Goal: Task Accomplishment & Management: Manage account settings

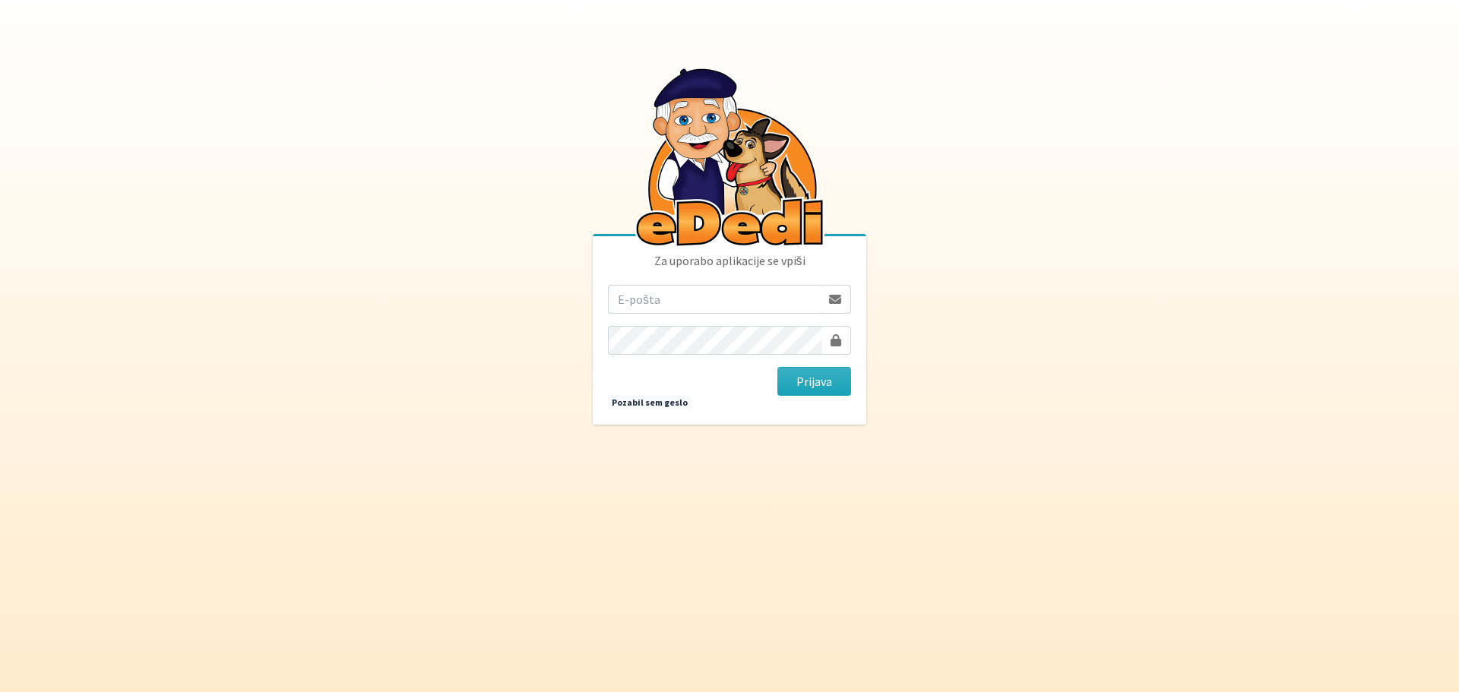
type input "rebeka.leskovic@gmail.com"
click at [638, 296] on input "rebeka.leskovic@gmail.com" at bounding box center [714, 299] width 213 height 29
click at [911, 328] on body "Za uporabo aplikacije se vpiši rebeka.leskovic@gmail.com Prijava Pozabil sem ge…" at bounding box center [729, 346] width 1459 height 692
click at [810, 383] on button "Prijava" at bounding box center [814, 381] width 74 height 29
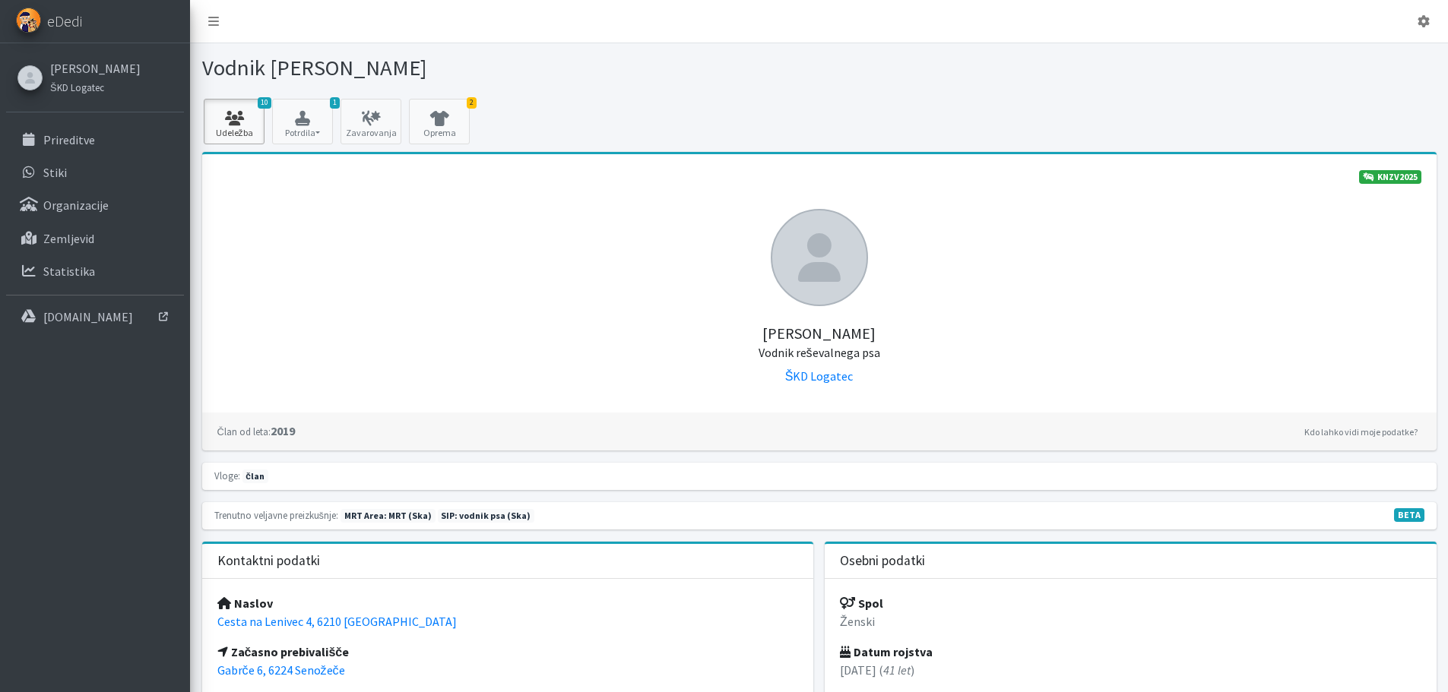
click at [241, 126] on link "10 Udeležba" at bounding box center [234, 122] width 61 height 46
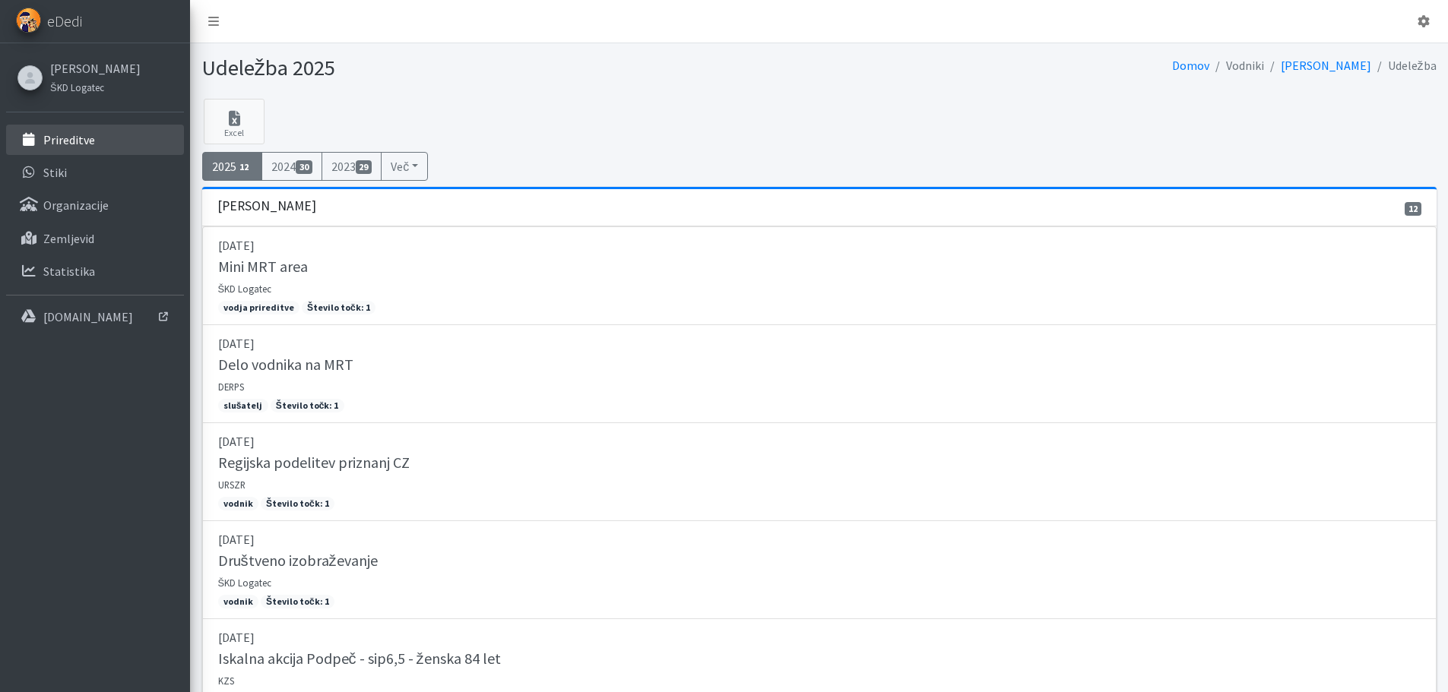
click at [103, 147] on link "Prireditve" at bounding box center [95, 140] width 178 height 30
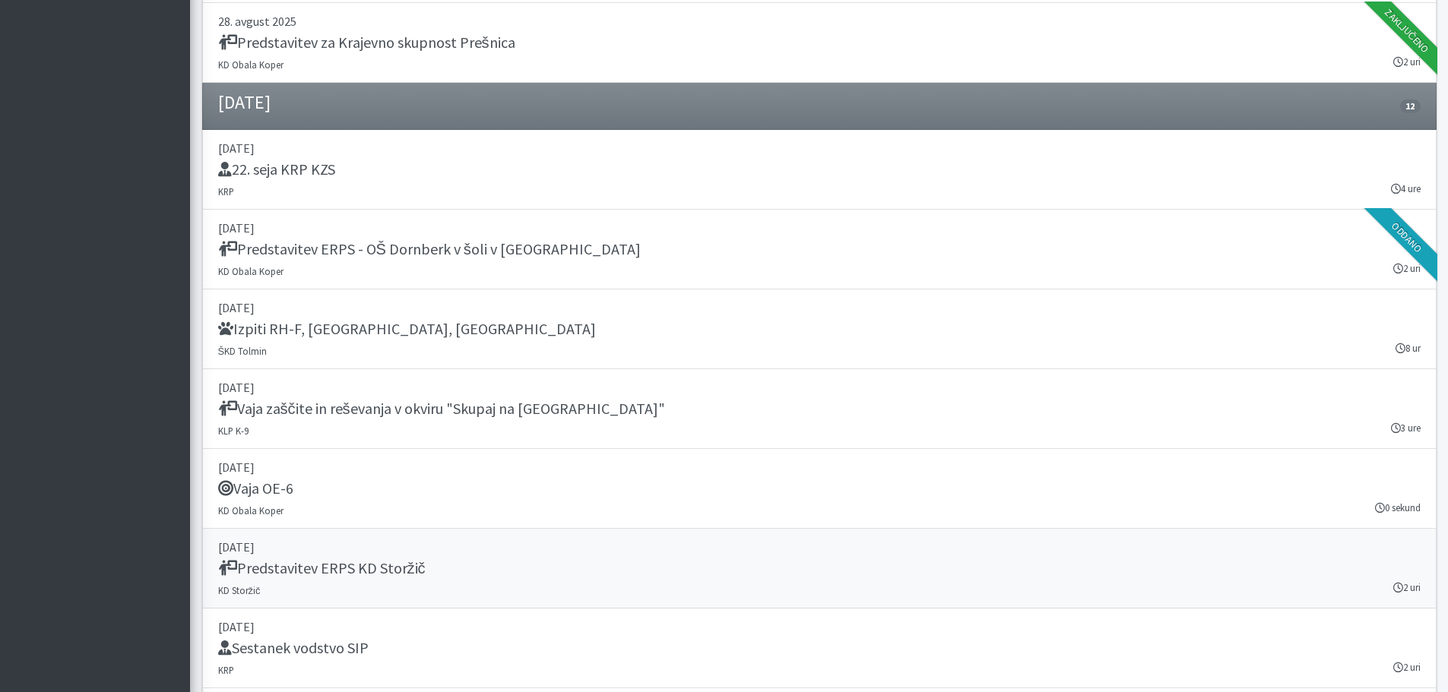
scroll to position [1520, 0]
